Goal: Obtain resource: Download file/media

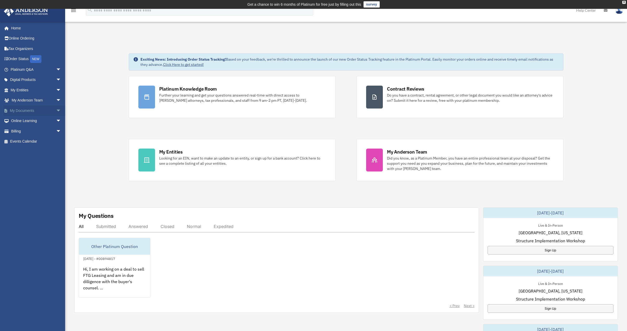
click at [22, 107] on link "My Documents arrow_drop_down" at bounding box center [36, 111] width 65 height 10
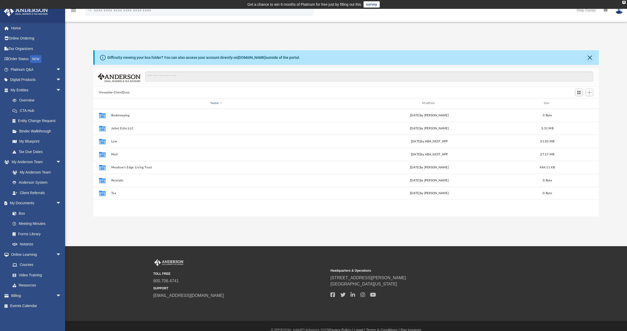
scroll to position [115, 502]
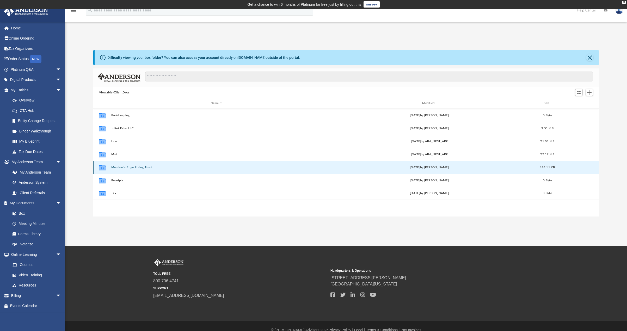
click at [138, 167] on button "Meadow's Edge Living Trust" at bounding box center [216, 167] width 211 height 3
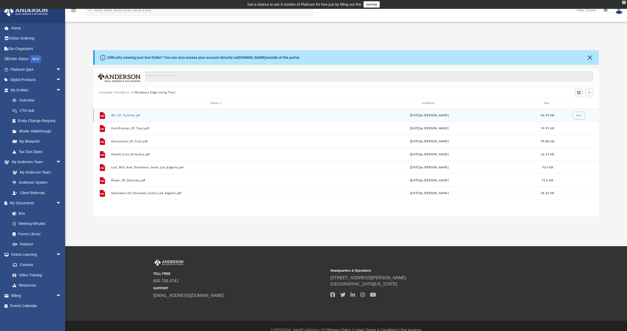
click at [126, 116] on button "Bill_Of_Transfer.pdf" at bounding box center [216, 115] width 211 height 3
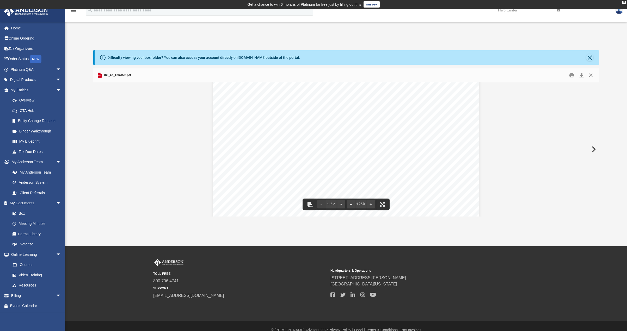
scroll to position [130, 0]
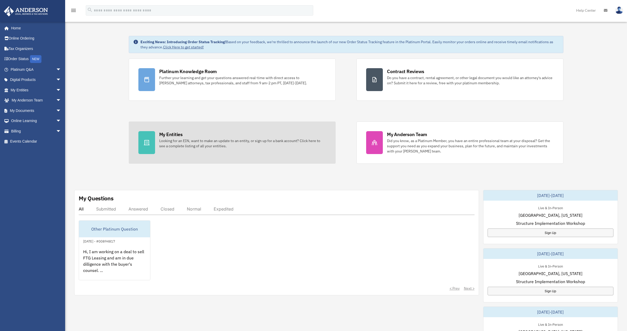
scroll to position [26, 0]
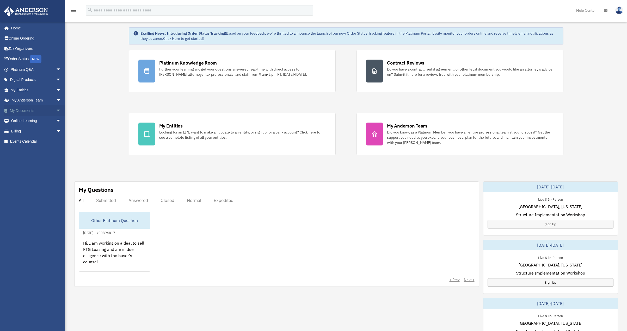
click at [24, 110] on link "My Documents arrow_drop_down" at bounding box center [36, 111] width 65 height 10
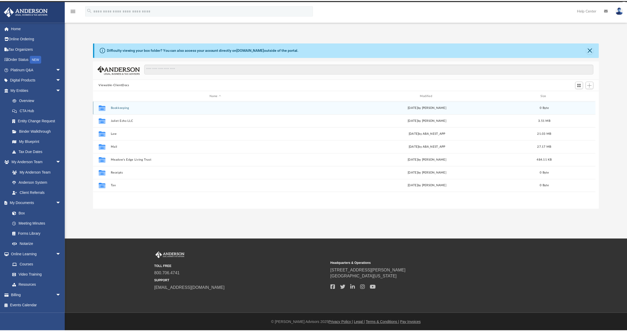
scroll to position [115, 502]
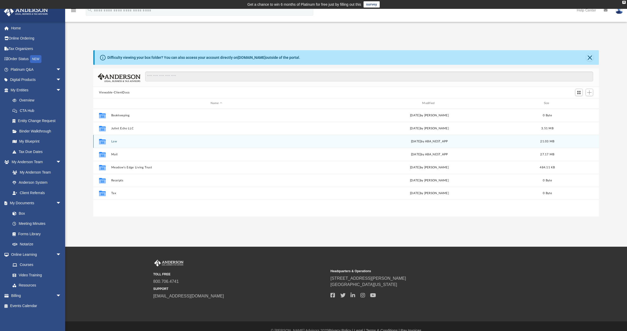
click at [114, 141] on button "Law" at bounding box center [216, 141] width 211 height 3
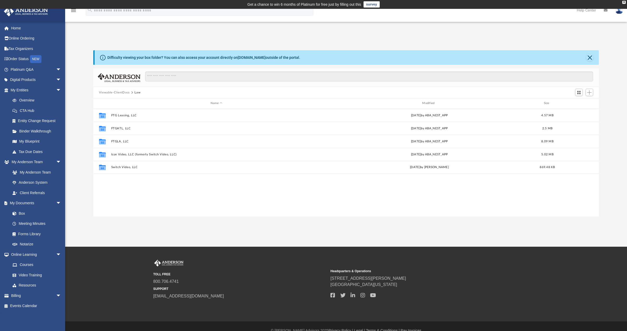
click at [119, 92] on button "Viewable-ClientDocs" at bounding box center [114, 92] width 31 height 5
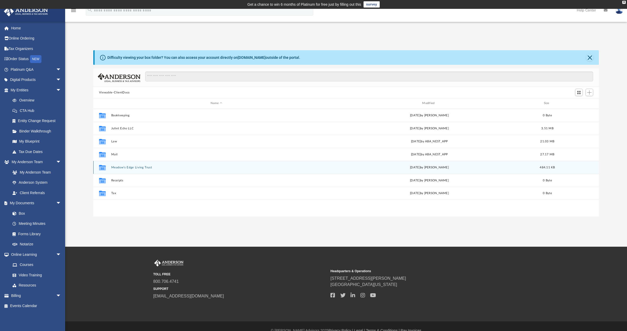
click at [118, 167] on button "Meadow's Edge Living Trust" at bounding box center [216, 167] width 211 height 3
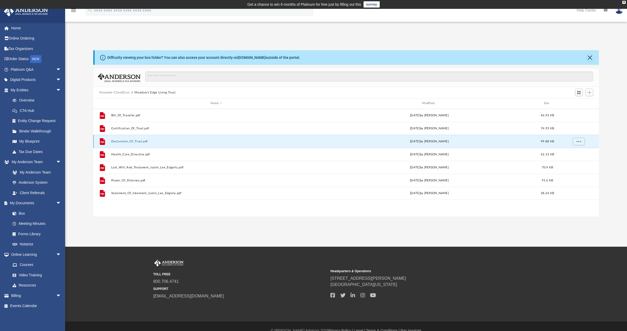
click at [134, 141] on button "Declaration_Of_Trust.pdf" at bounding box center [216, 141] width 211 height 3
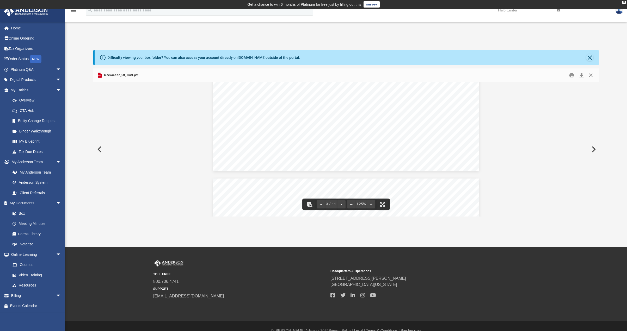
scroll to position [0, 0]
